Goal: Check status: Check status

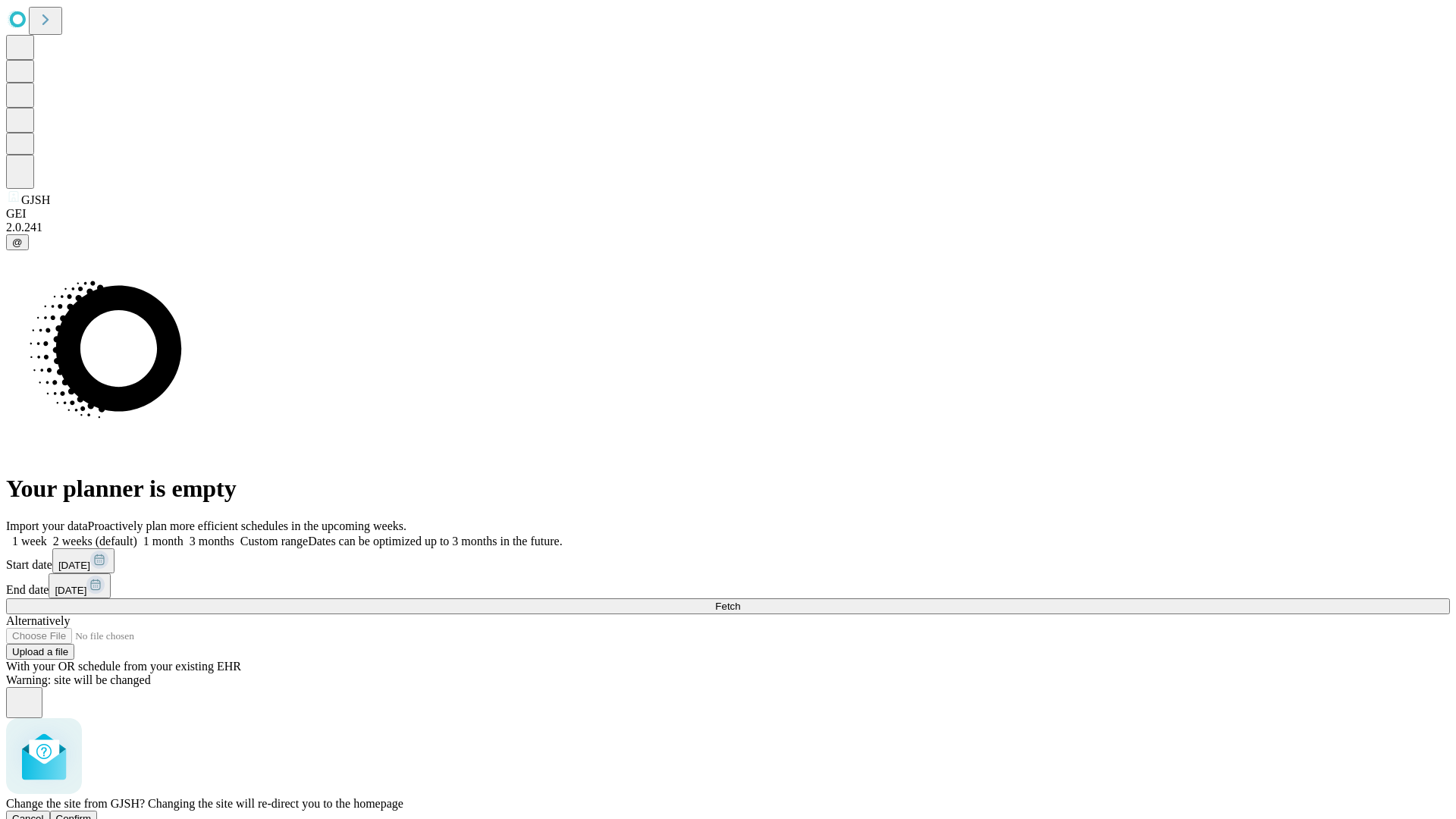
click at [91, 813] on span "Confirm" at bounding box center [73, 819] width 35 height 11
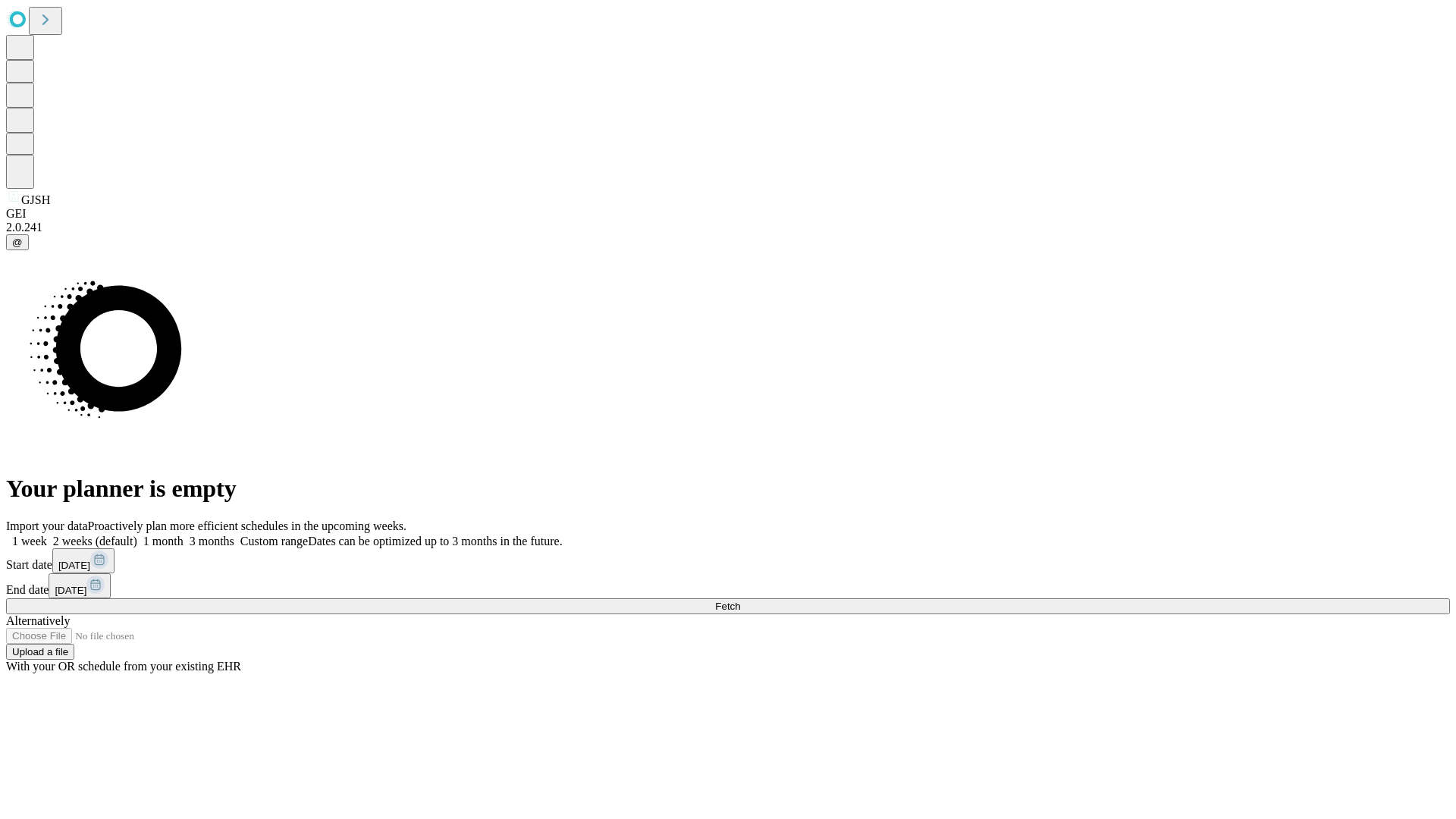
click at [137, 535] on label "2 weeks (default)" at bounding box center [92, 541] width 90 height 13
click at [740, 601] on span "Fetch" at bounding box center [728, 607] width 25 height 11
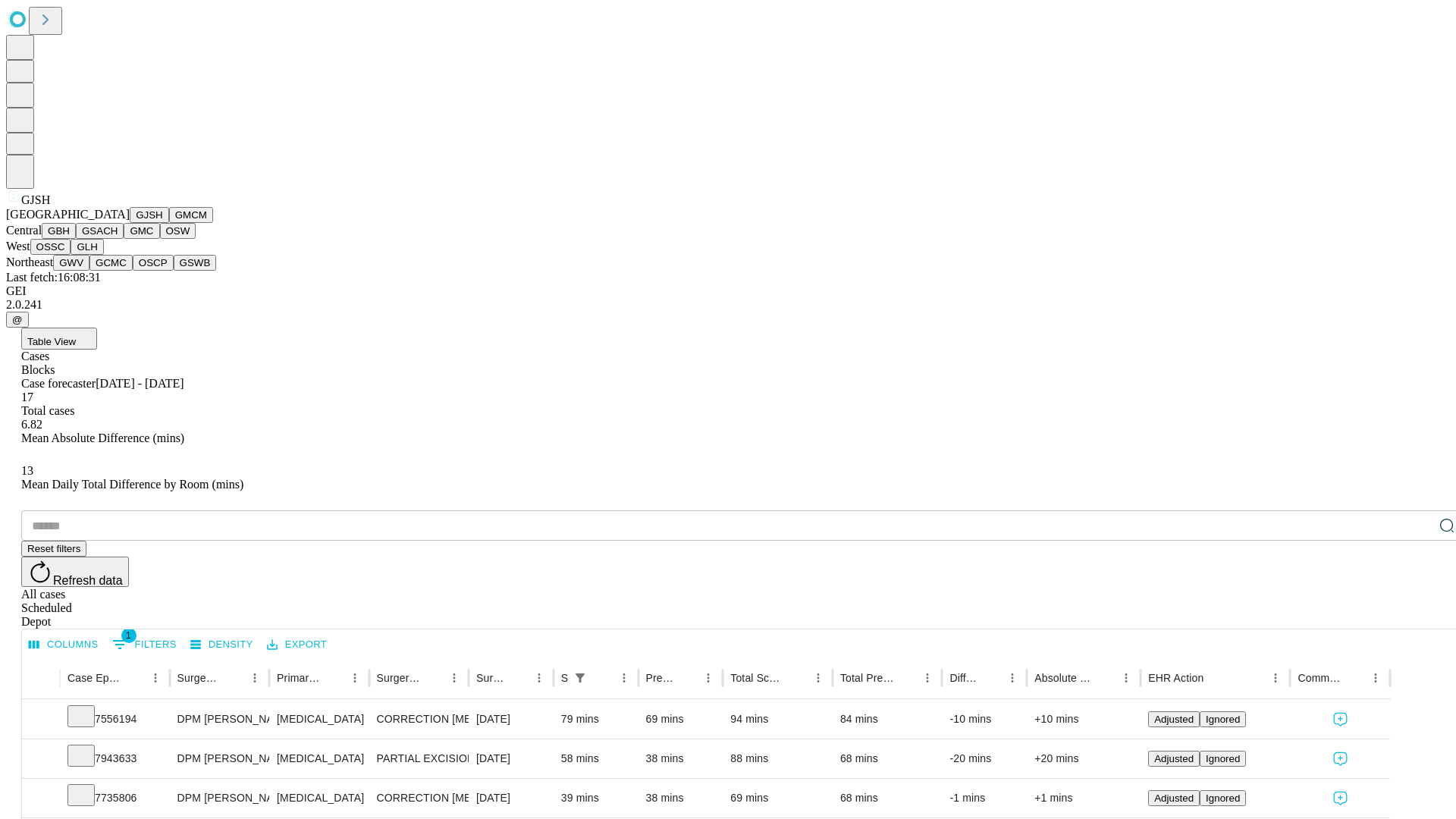
click at [169, 223] on button "GMCM" at bounding box center [191, 215] width 44 height 16
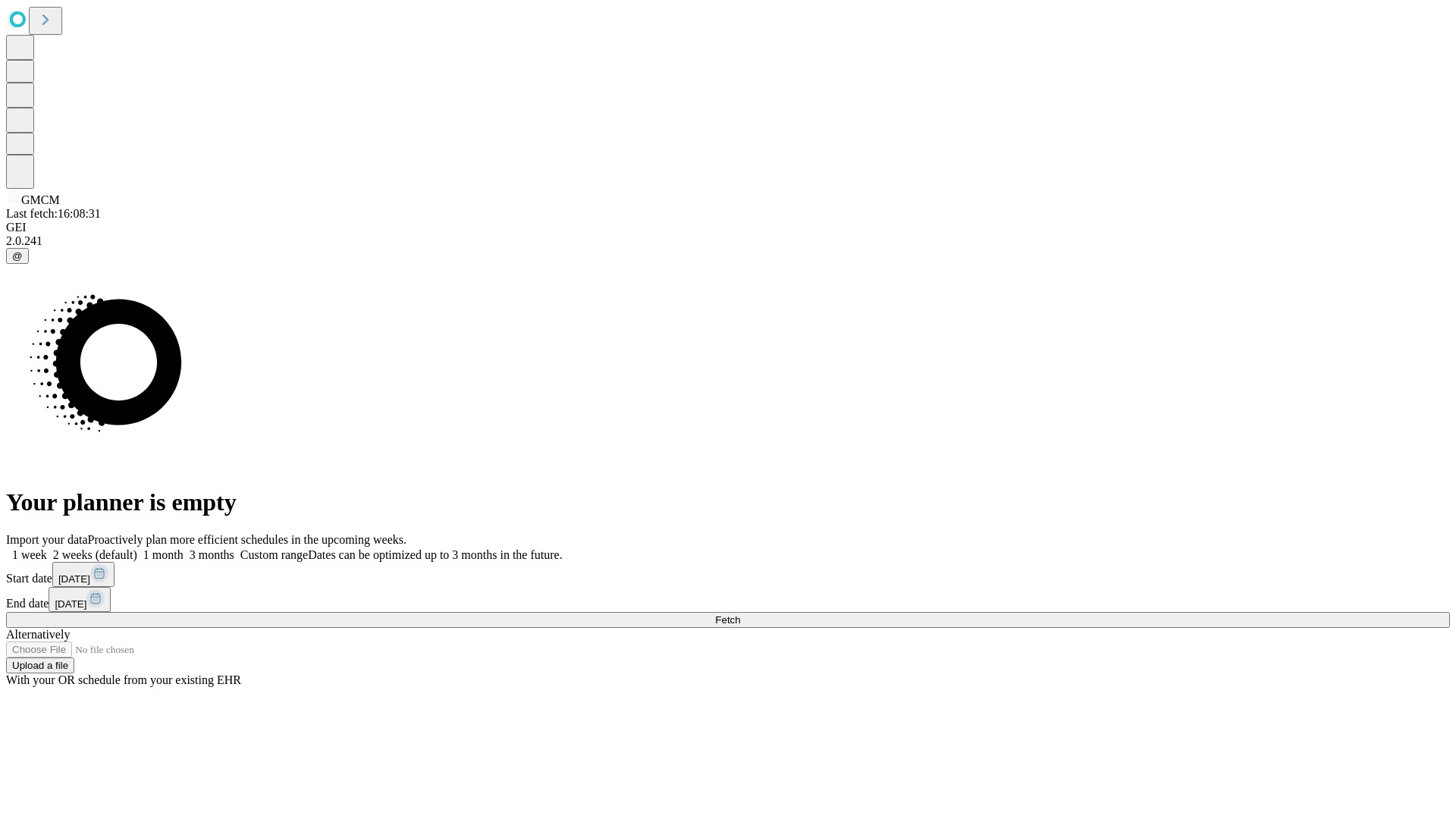
click at [137, 548] on label "2 weeks (default)" at bounding box center [92, 555] width 90 height 13
click at [740, 615] on span "Fetch" at bounding box center [728, 620] width 25 height 11
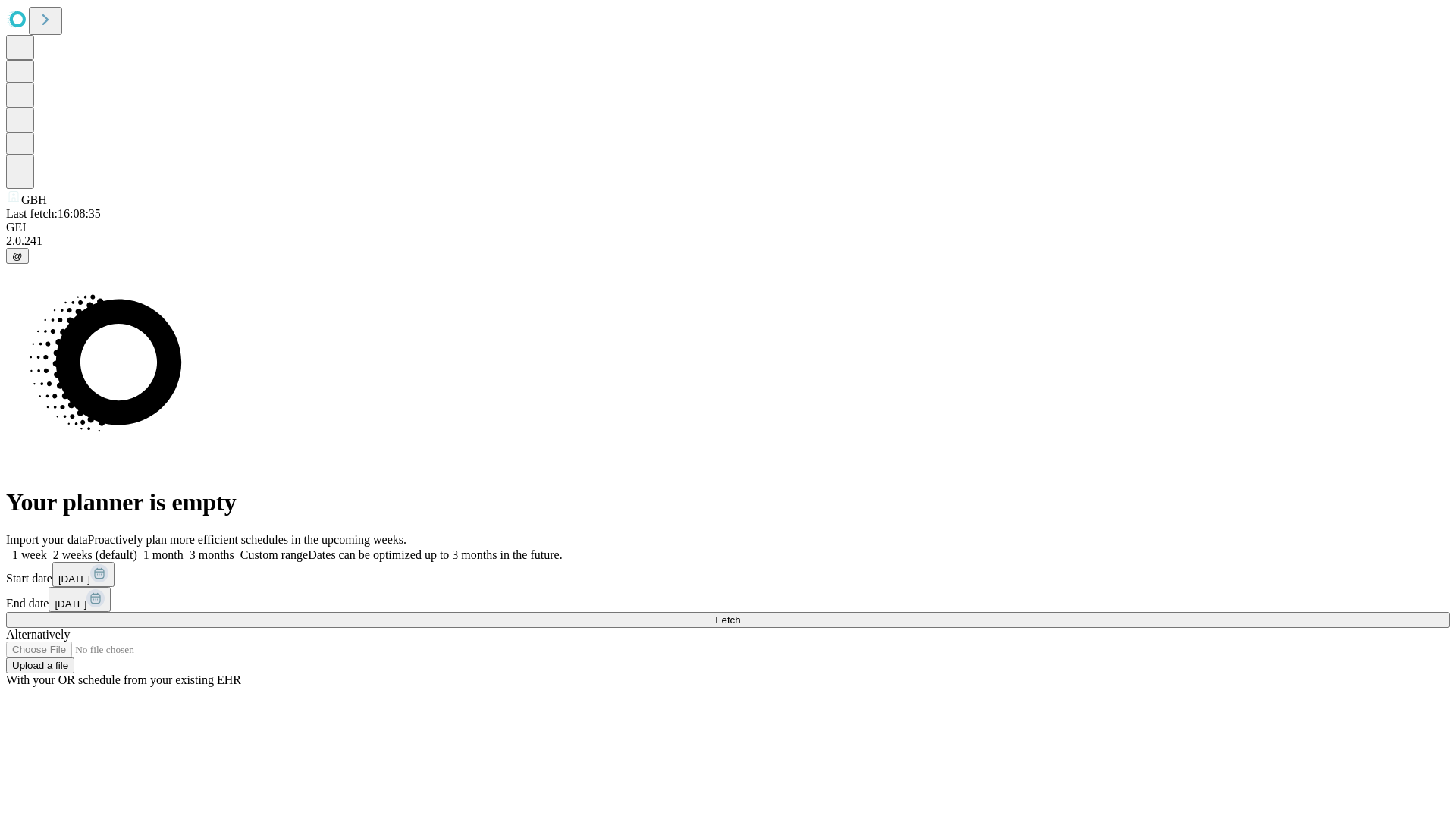
click at [740, 615] on span "Fetch" at bounding box center [728, 620] width 25 height 11
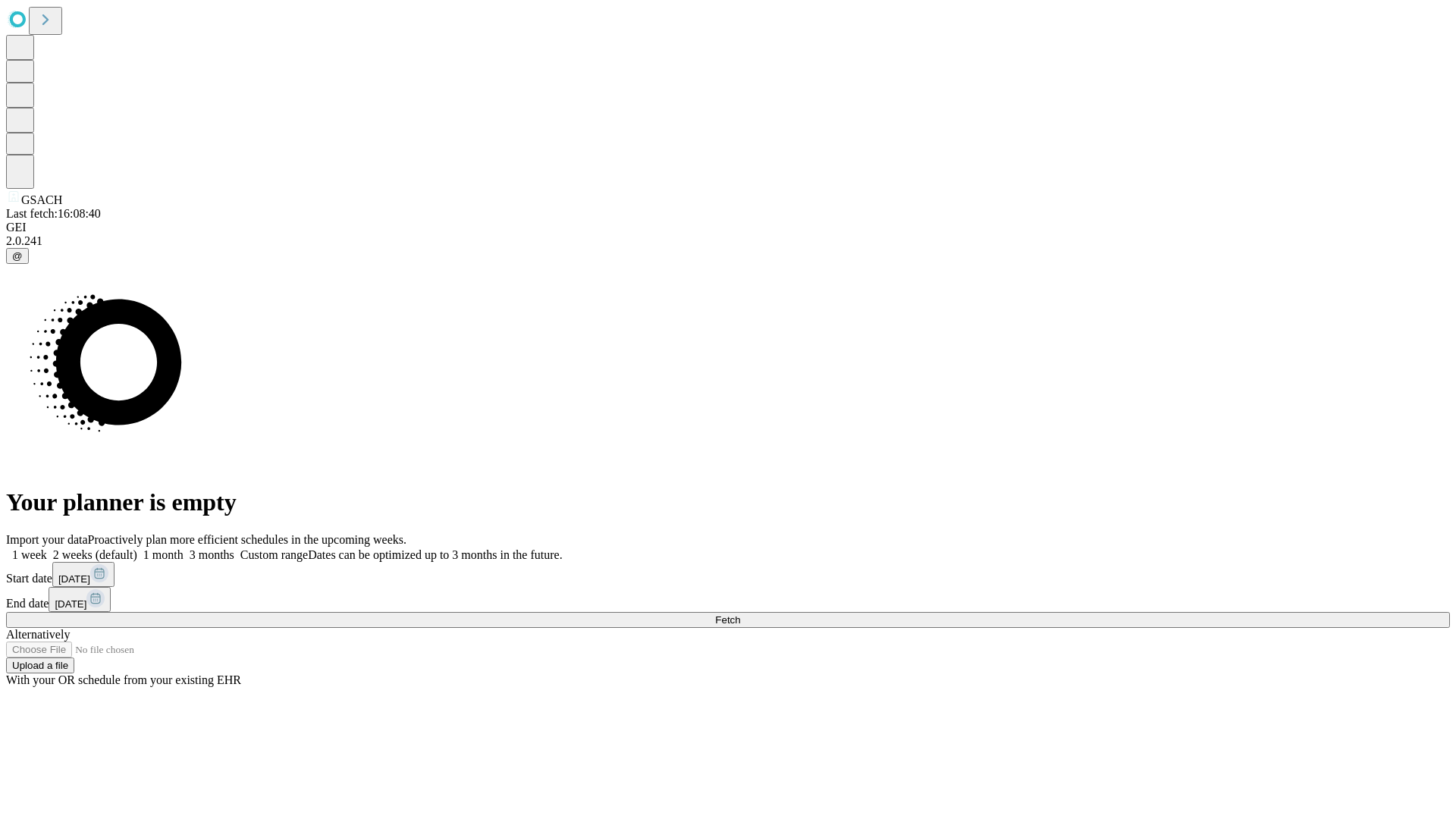
click at [137, 548] on label "2 weeks (default)" at bounding box center [92, 555] width 90 height 13
click at [740, 615] on span "Fetch" at bounding box center [728, 620] width 25 height 11
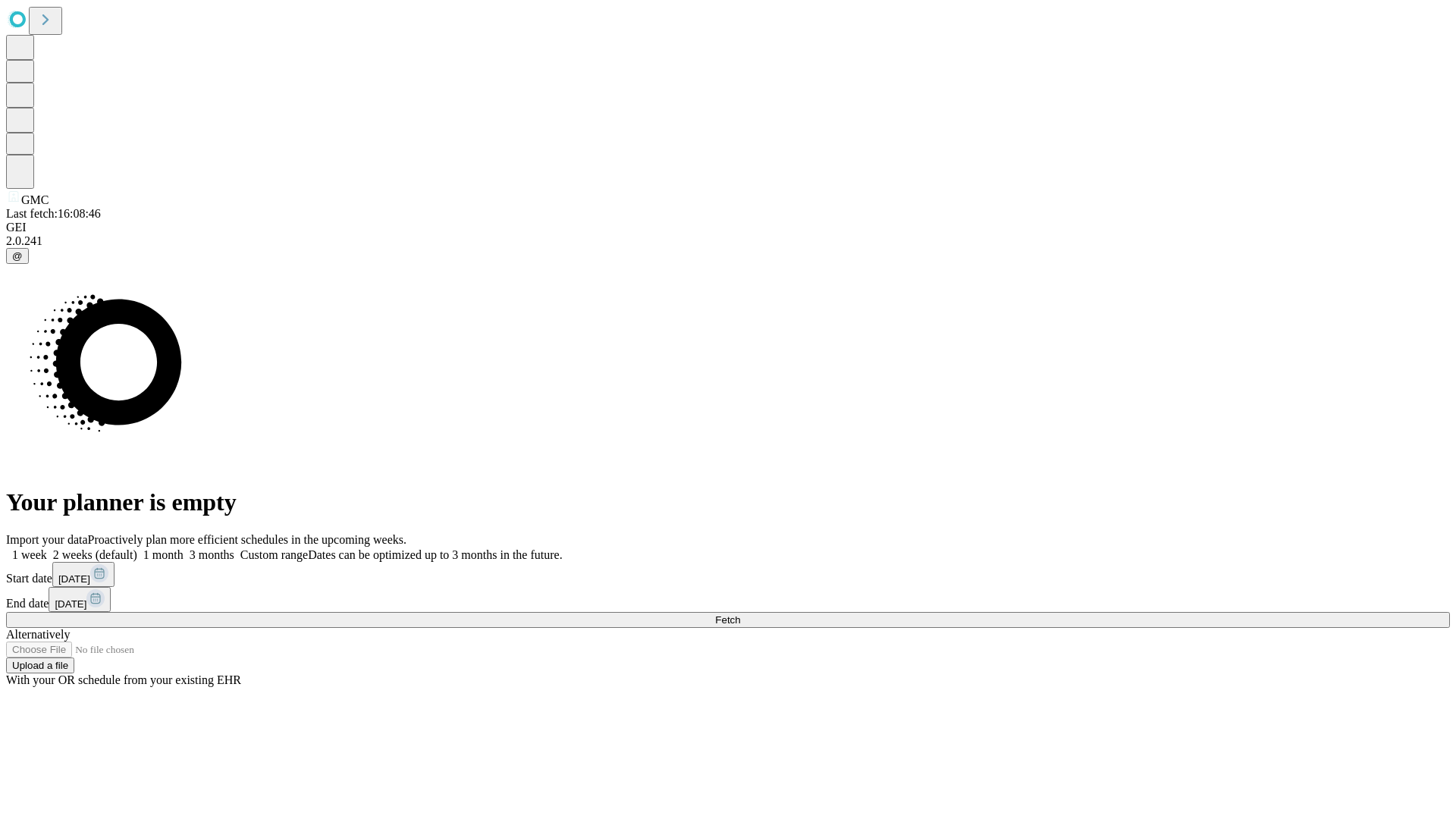
click at [137, 548] on label "2 weeks (default)" at bounding box center [92, 555] width 90 height 13
click at [740, 615] on span "Fetch" at bounding box center [728, 620] width 25 height 11
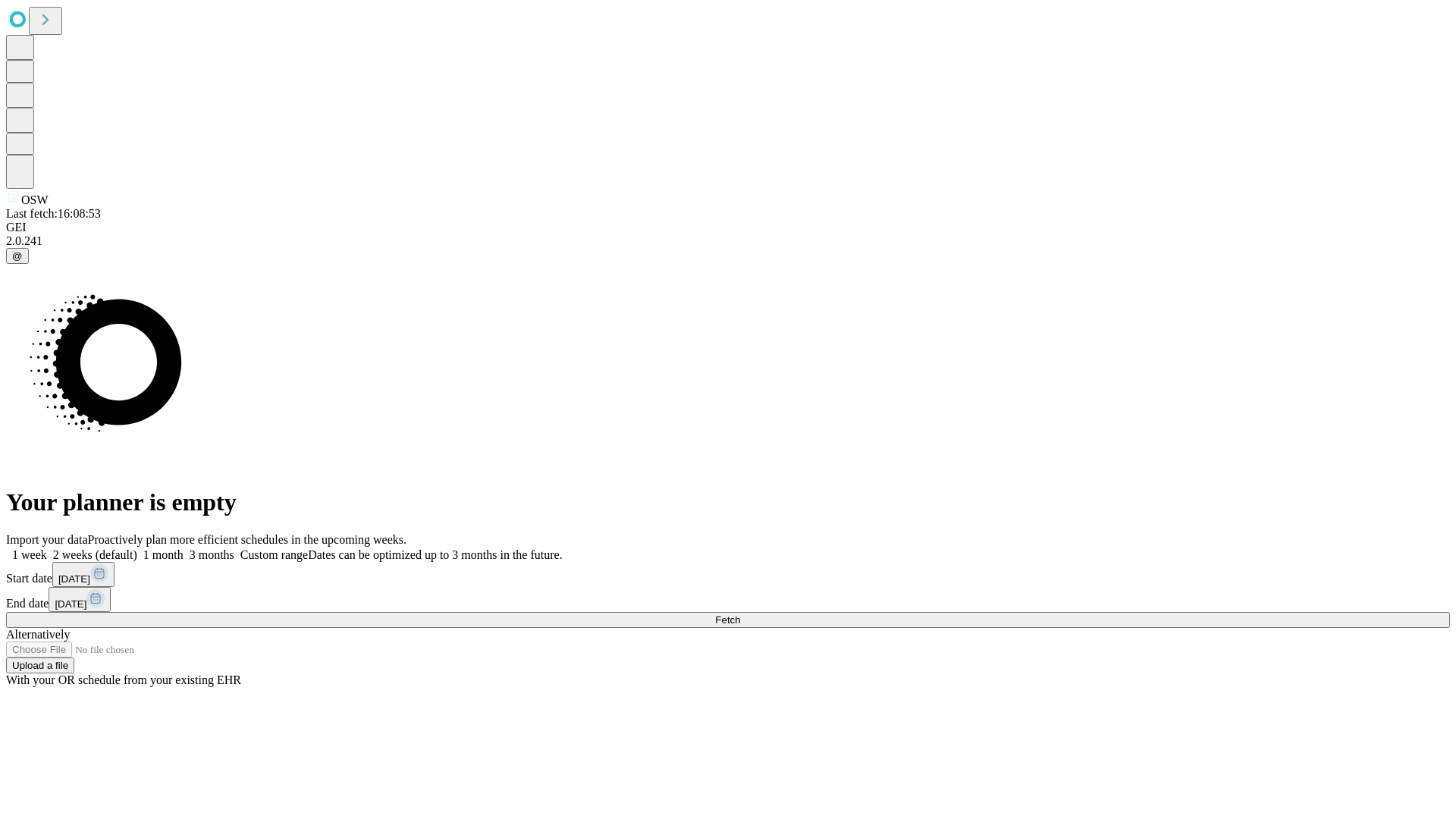
click at [137, 548] on label "2 weeks (default)" at bounding box center [92, 555] width 90 height 13
click at [740, 615] on span "Fetch" at bounding box center [728, 620] width 25 height 11
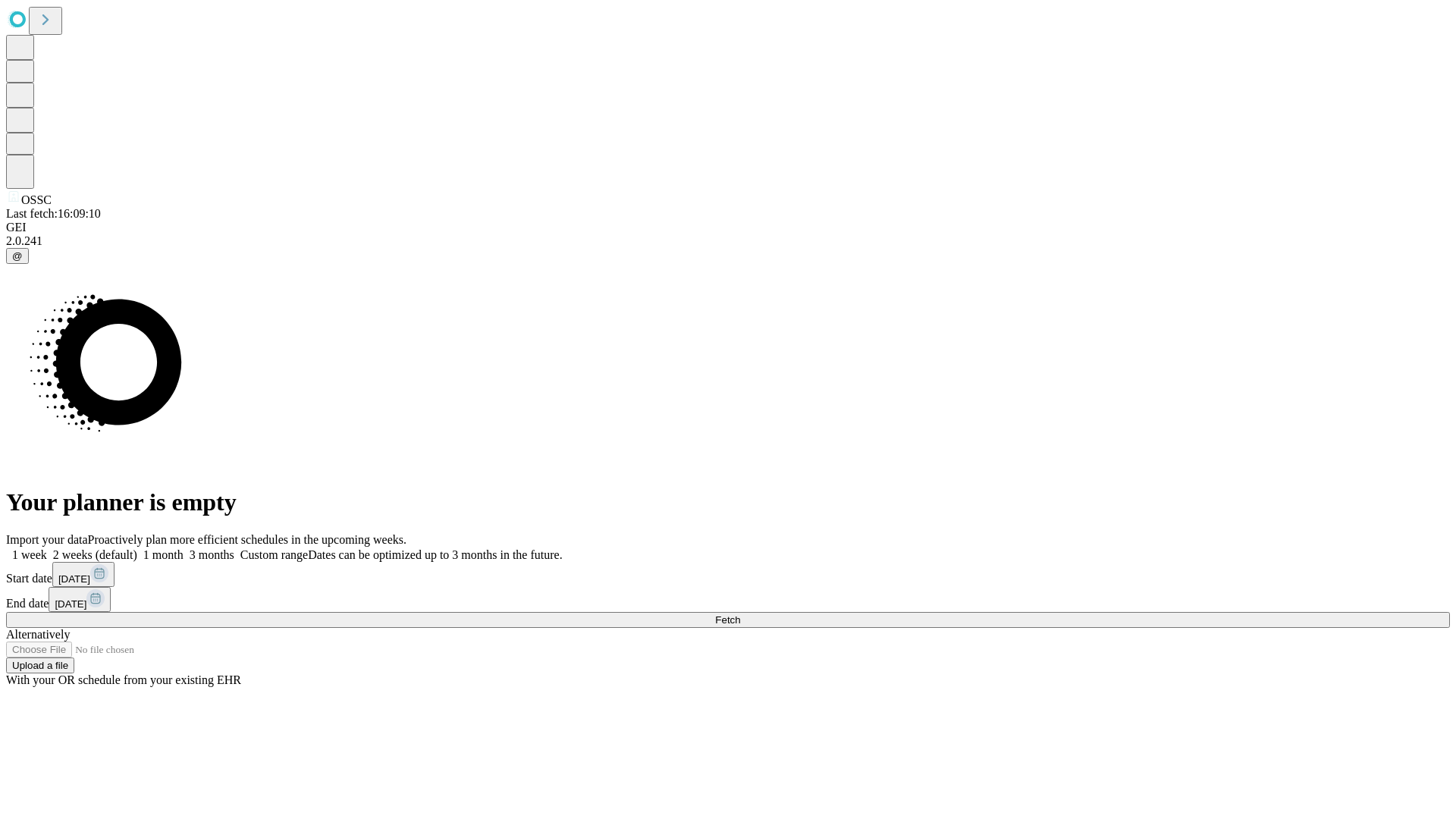
click at [137, 548] on label "2 weeks (default)" at bounding box center [92, 555] width 90 height 13
click at [740, 615] on span "Fetch" at bounding box center [728, 620] width 25 height 11
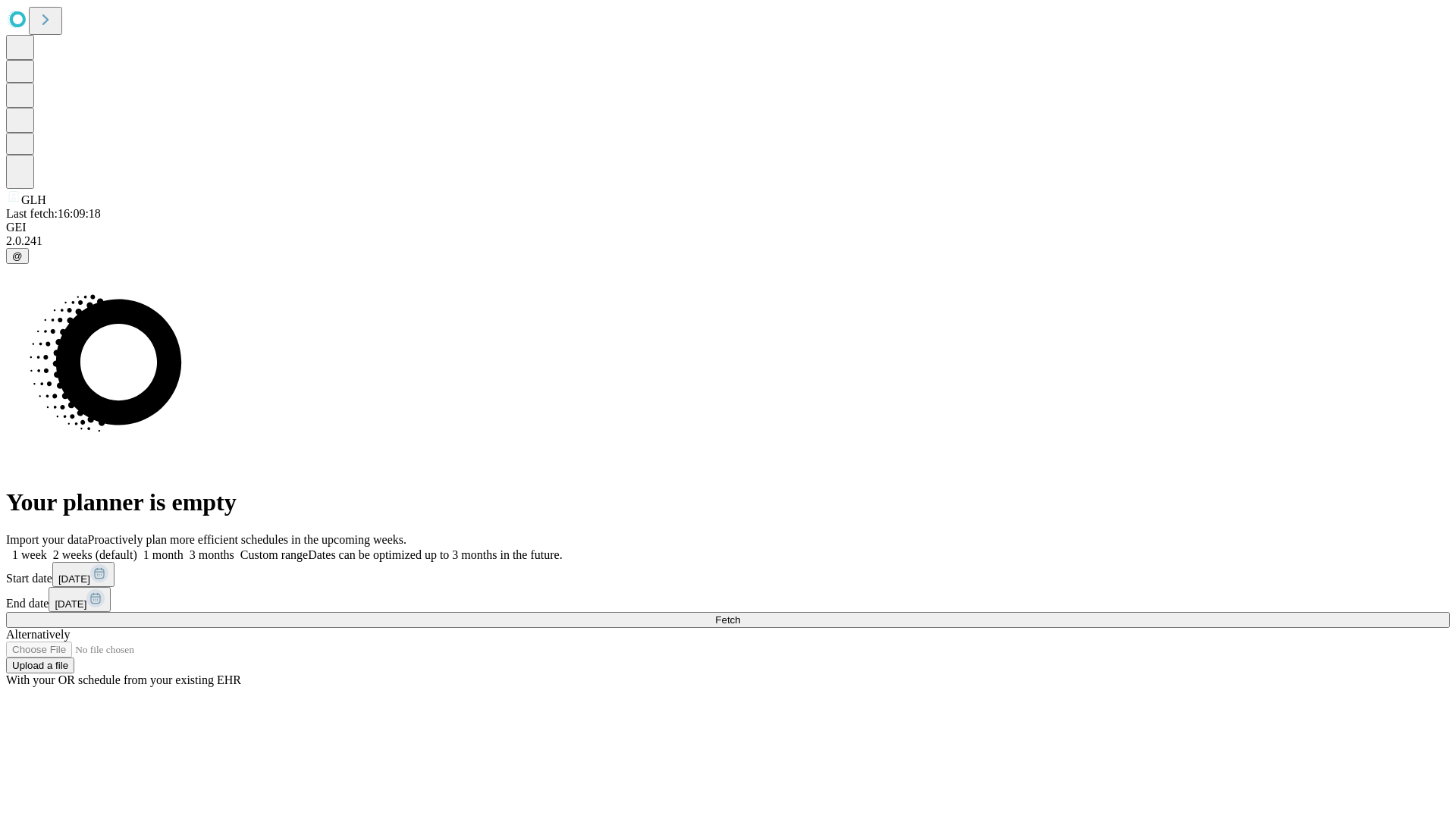
click at [137, 548] on label "2 weeks (default)" at bounding box center [92, 555] width 90 height 13
click at [740, 615] on span "Fetch" at bounding box center [728, 620] width 25 height 11
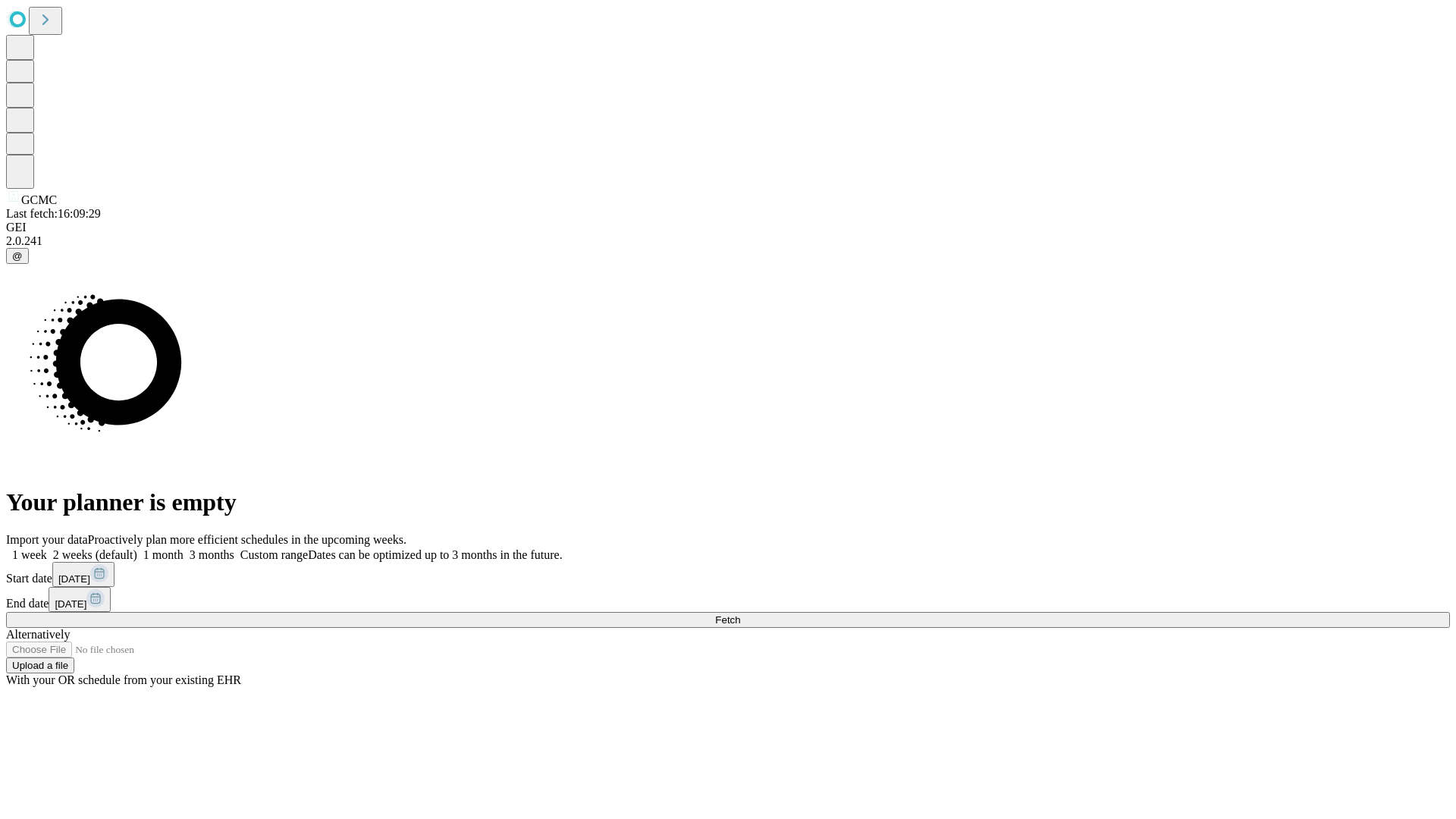
click at [137, 548] on label "2 weeks (default)" at bounding box center [92, 555] width 90 height 13
click at [740, 615] on span "Fetch" at bounding box center [728, 620] width 25 height 11
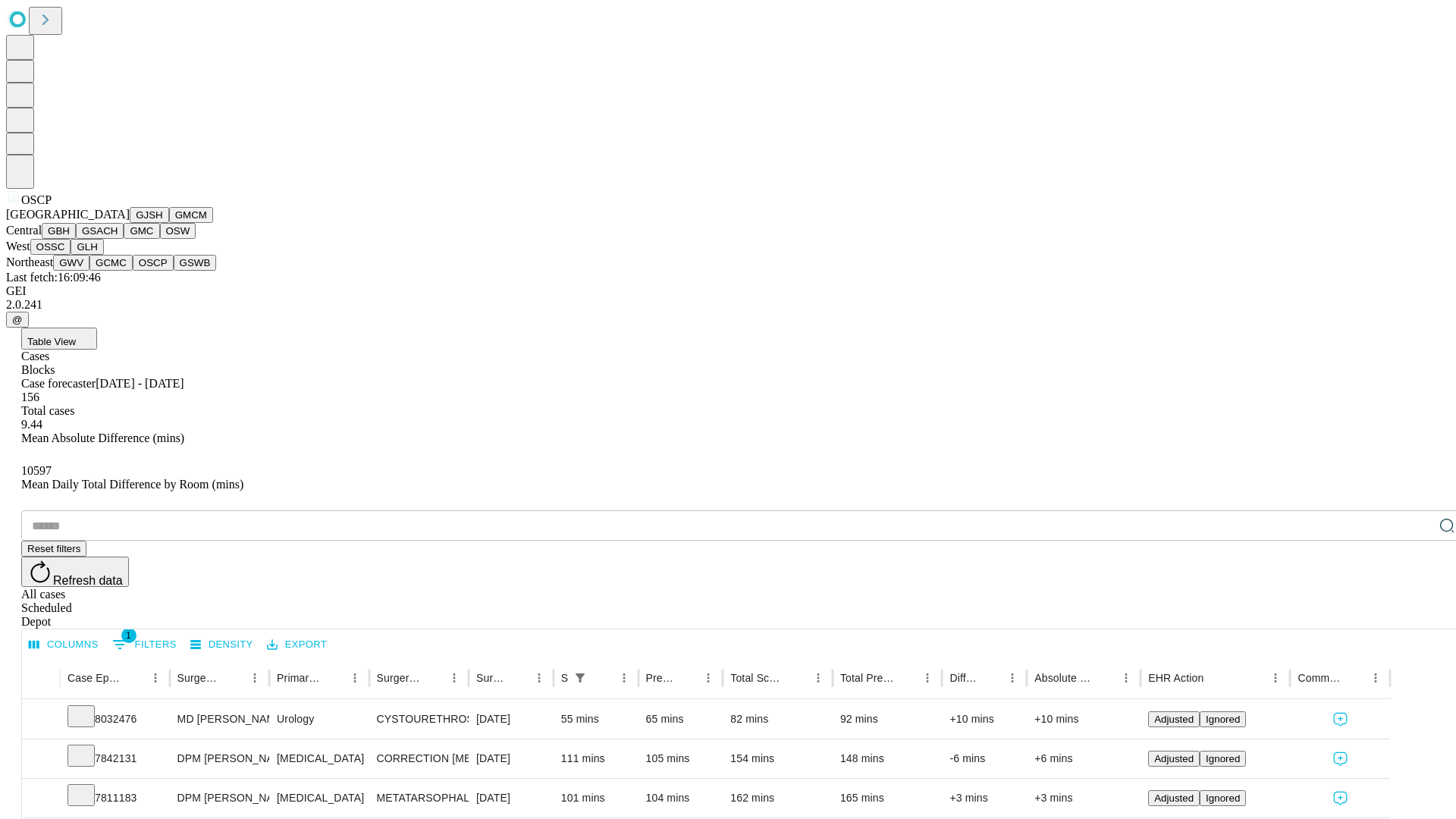
click at [174, 271] on button "GSWB" at bounding box center [195, 263] width 43 height 16
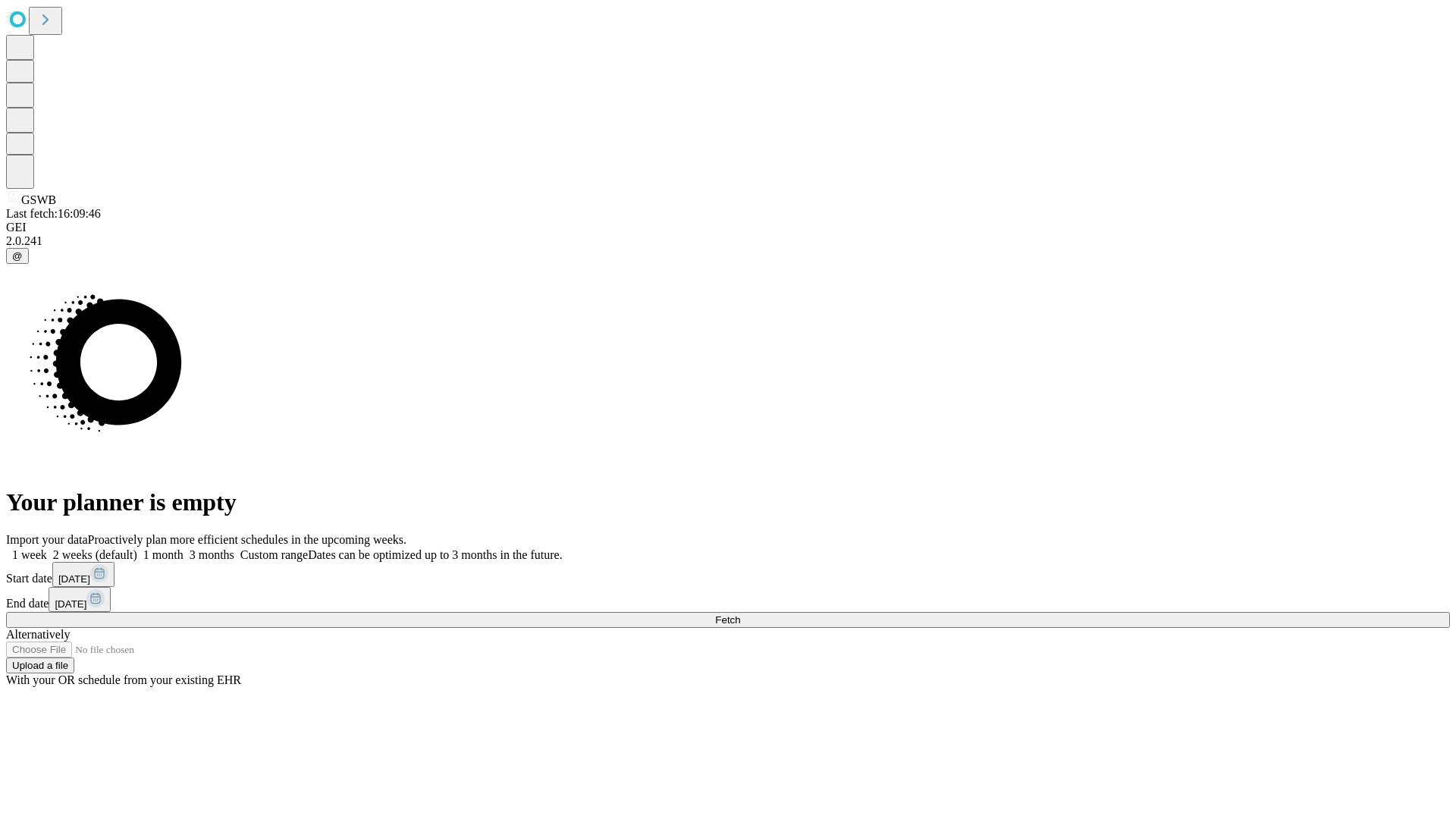
click at [137, 548] on label "2 weeks (default)" at bounding box center [92, 555] width 90 height 13
click at [740, 615] on span "Fetch" at bounding box center [728, 620] width 25 height 11
